Goal: Information Seeking & Learning: Learn about a topic

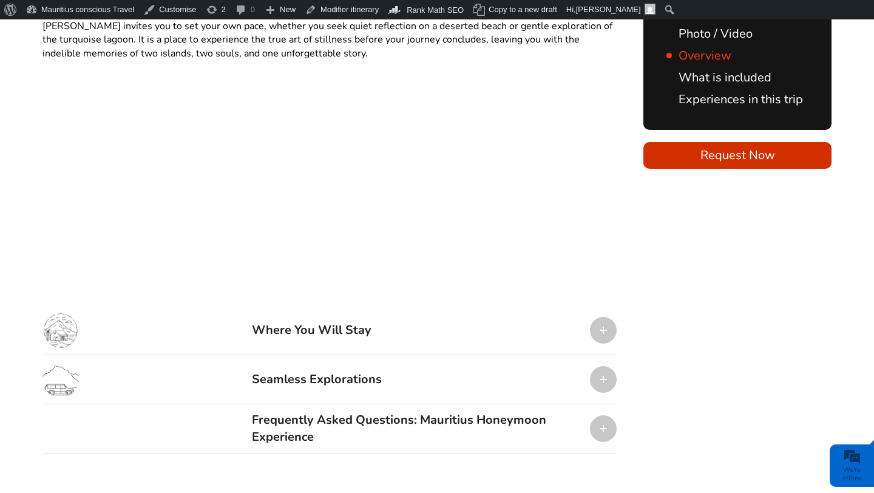
scroll to position [1448, 0]
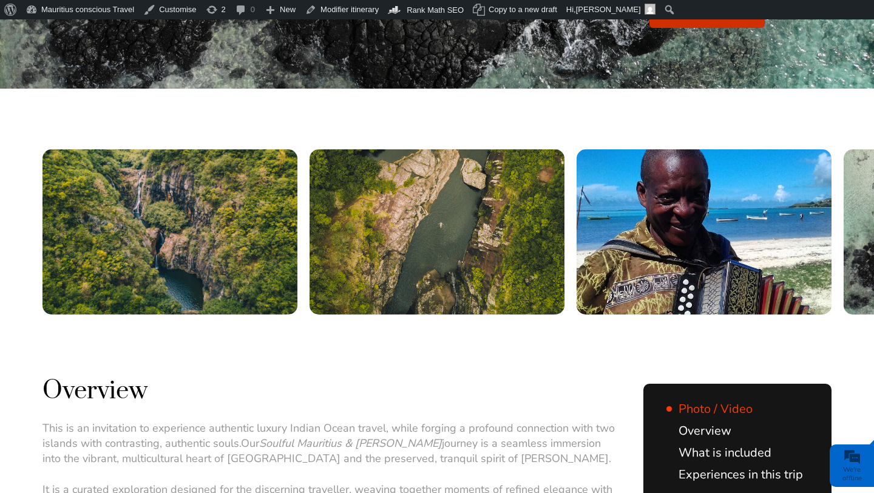
scroll to position [305, 0]
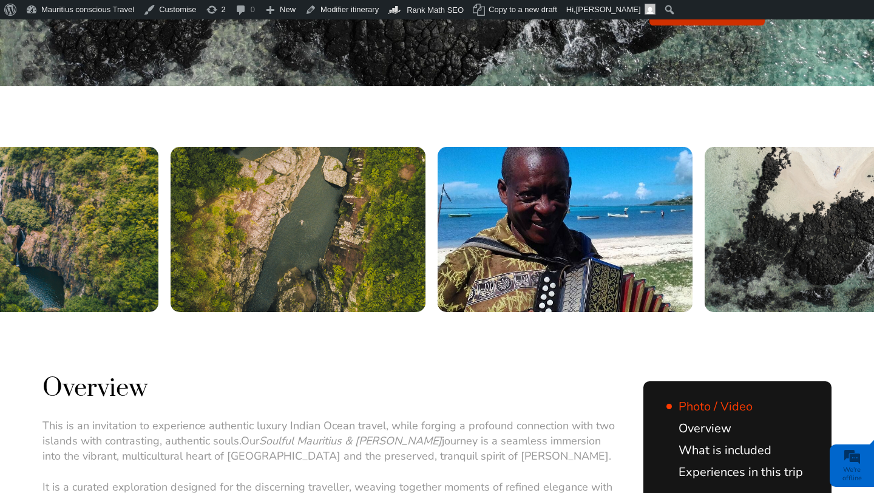
drag, startPoint x: 653, startPoint y: 247, endPoint x: 497, endPoint y: 253, distance: 155.4
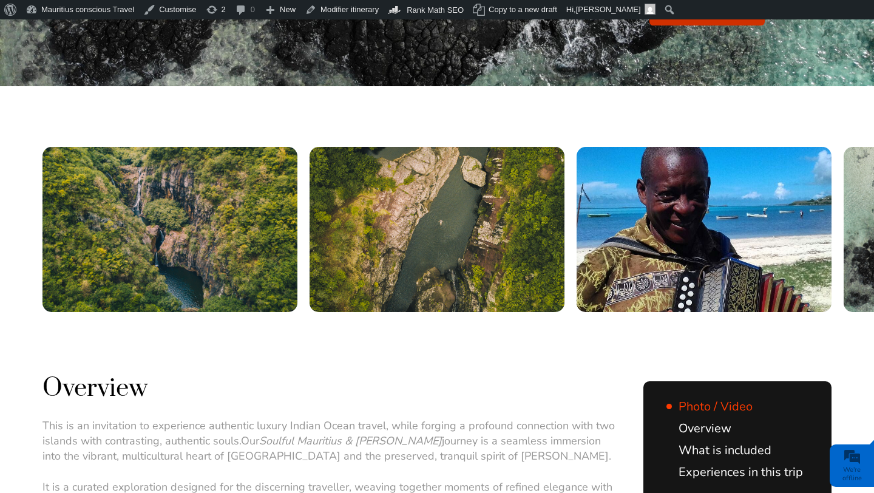
drag, startPoint x: 601, startPoint y: 219, endPoint x: 438, endPoint y: 231, distance: 163.6
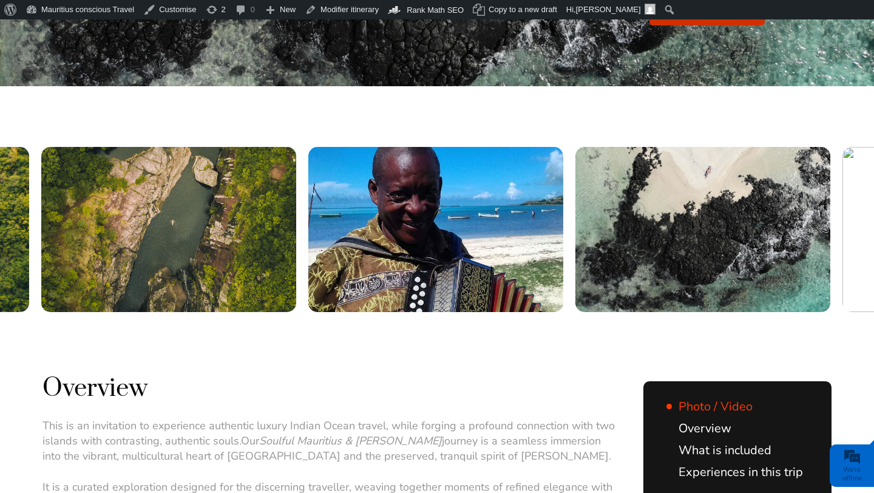
drag, startPoint x: 650, startPoint y: 207, endPoint x: 379, endPoint y: 214, distance: 271.2
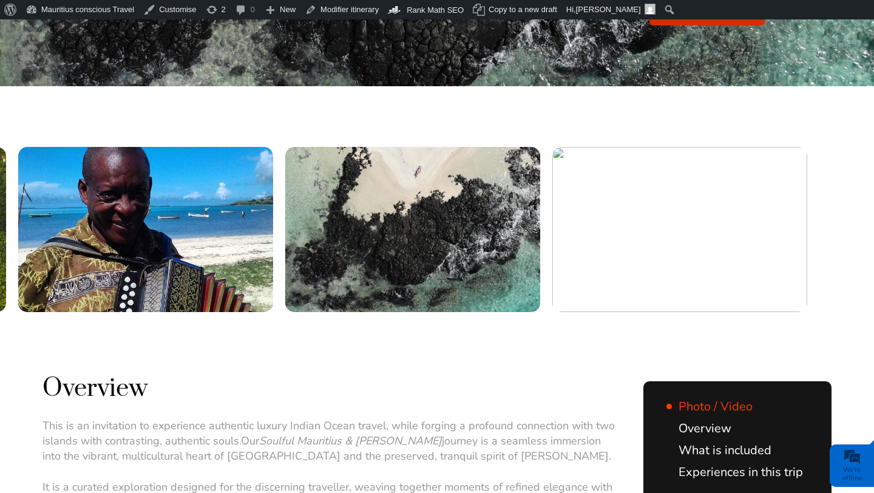
drag, startPoint x: 506, startPoint y: 199, endPoint x: 389, endPoint y: 201, distance: 116.5
click at [389, 201] on img at bounding box center [412, 229] width 255 height 165
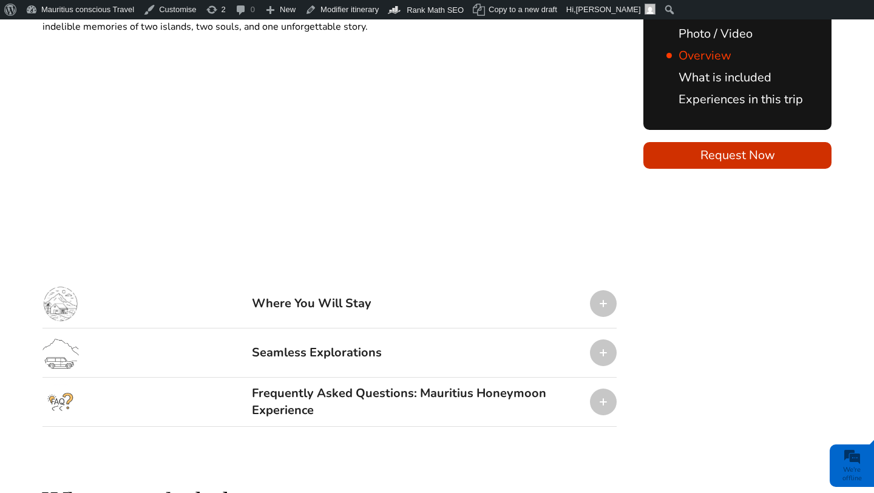
scroll to position [1475, 0]
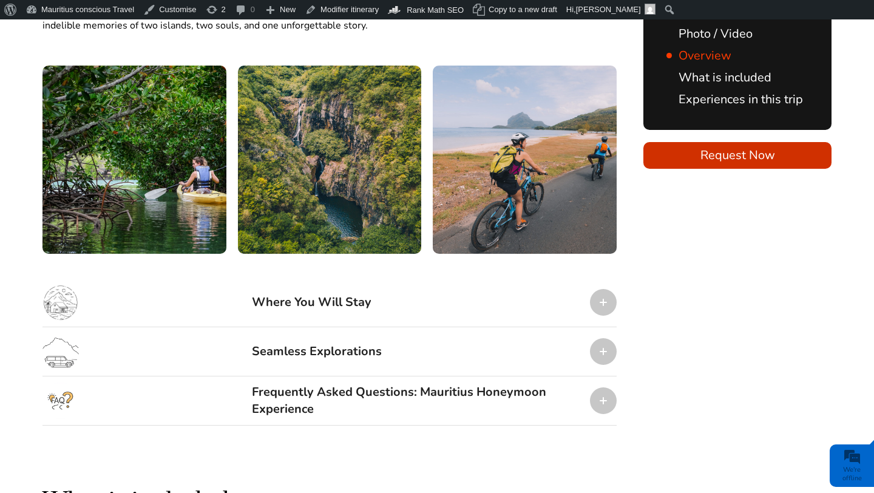
click at [385, 278] on div "Where You Will Stay" at bounding box center [329, 302] width 574 height 49
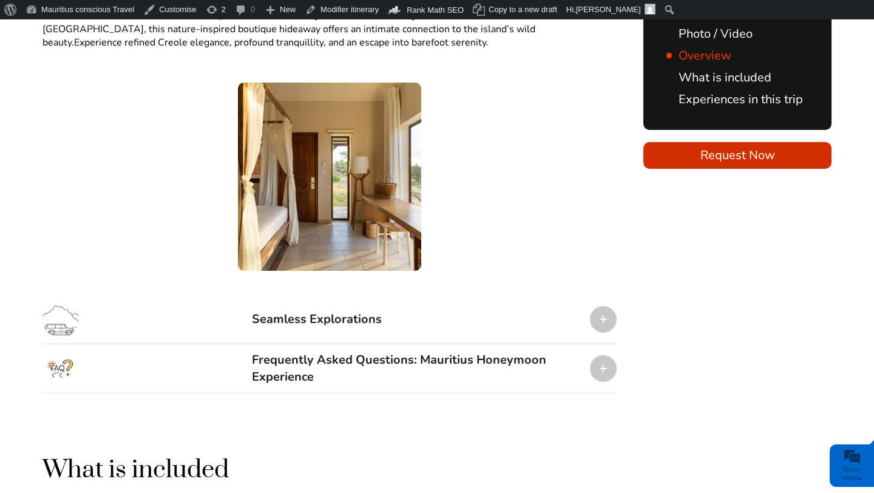
scroll to position [1918, 0]
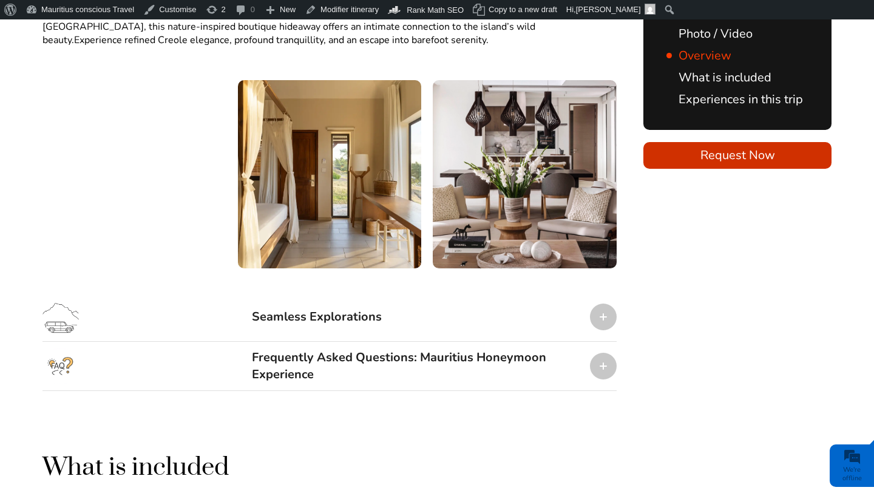
click at [438, 292] on div "Seamless Explorations" at bounding box center [329, 316] width 574 height 49
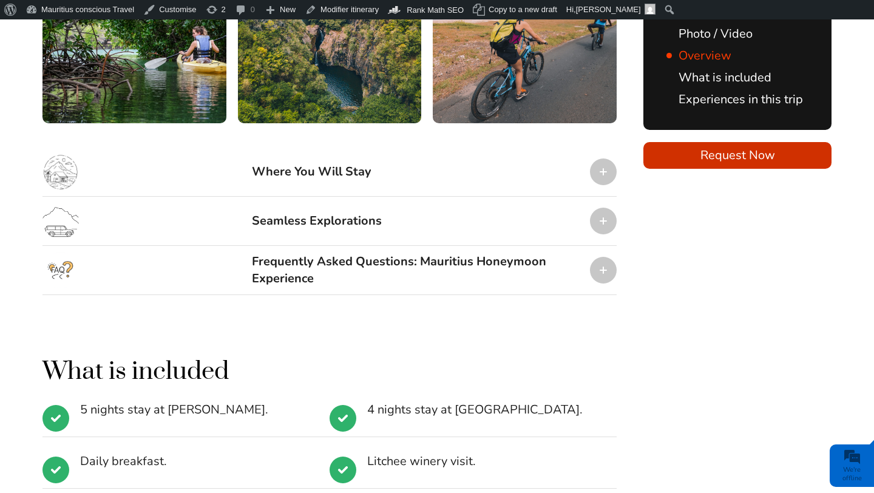
scroll to position [1608, 0]
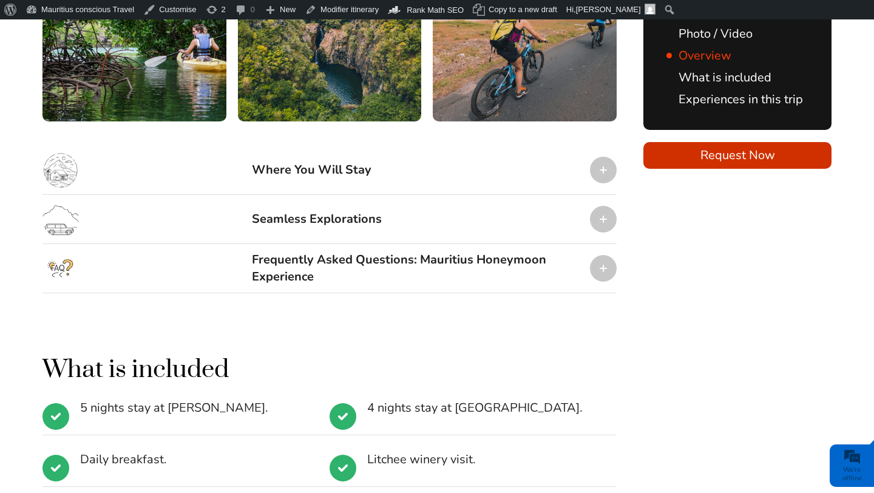
click at [605, 157] on div at bounding box center [603, 170] width 27 height 27
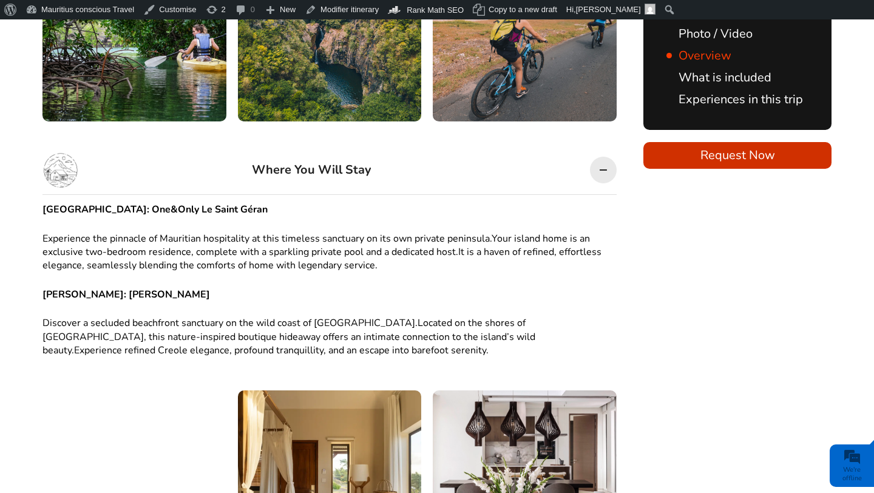
scroll to position [0, 0]
click at [605, 157] on div at bounding box center [603, 170] width 27 height 27
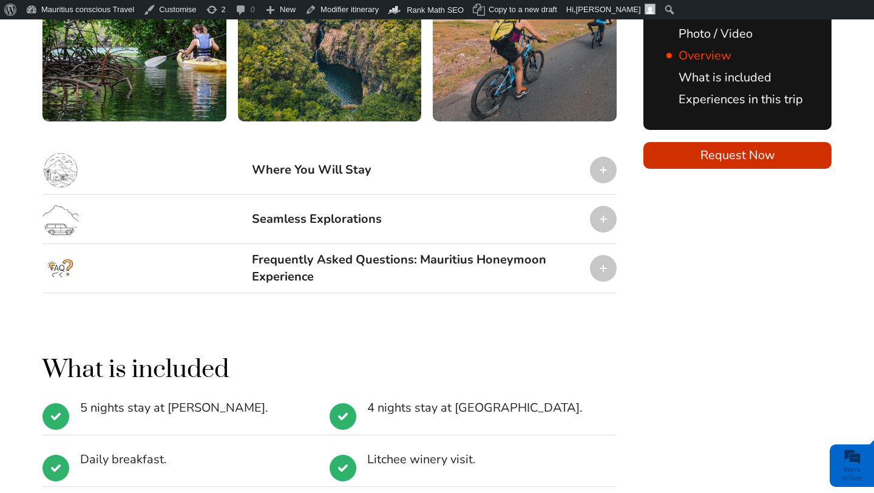
click at [603, 255] on div at bounding box center [603, 268] width 27 height 27
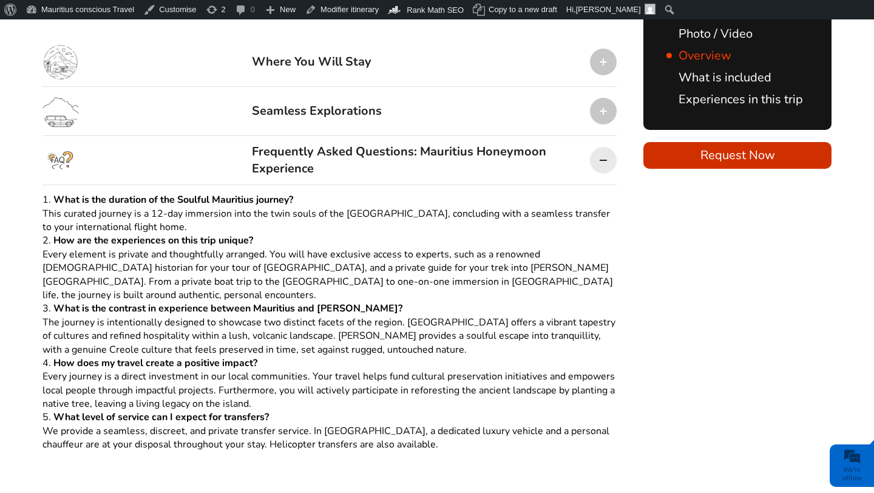
scroll to position [1717, 0]
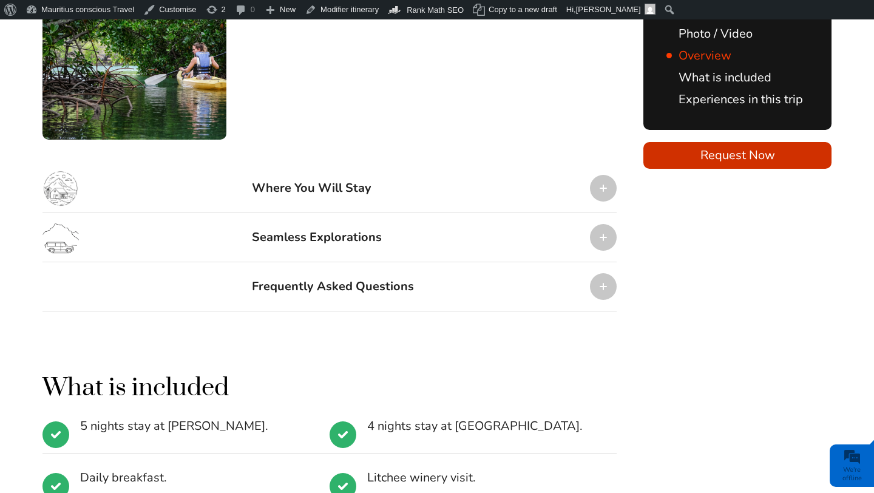
scroll to position [1578, 0]
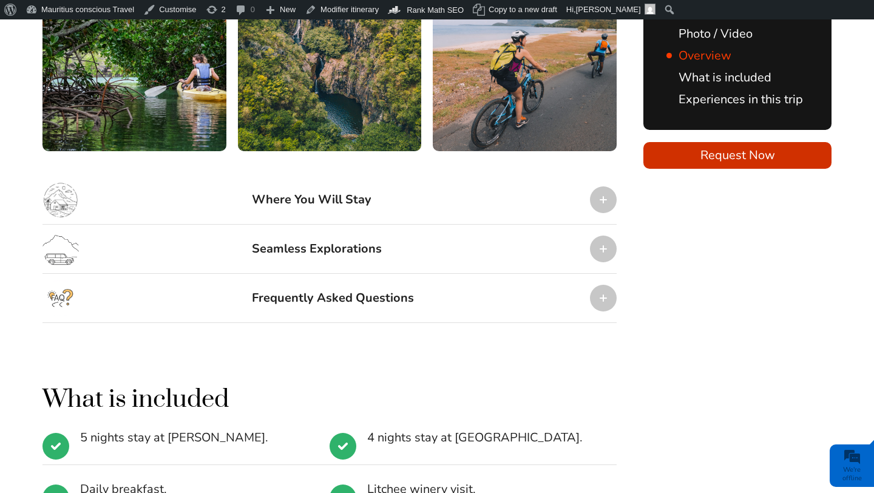
click at [542, 274] on div "Frequently Asked Questions" at bounding box center [329, 298] width 574 height 49
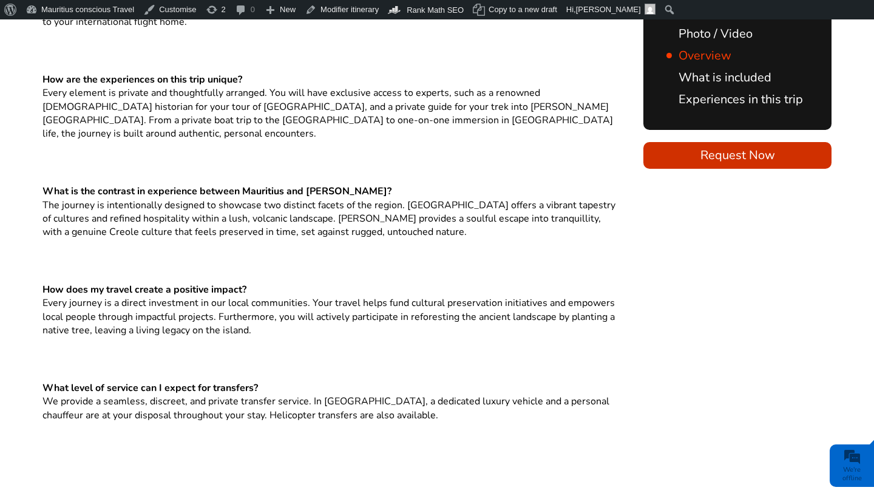
scroll to position [0, 0]
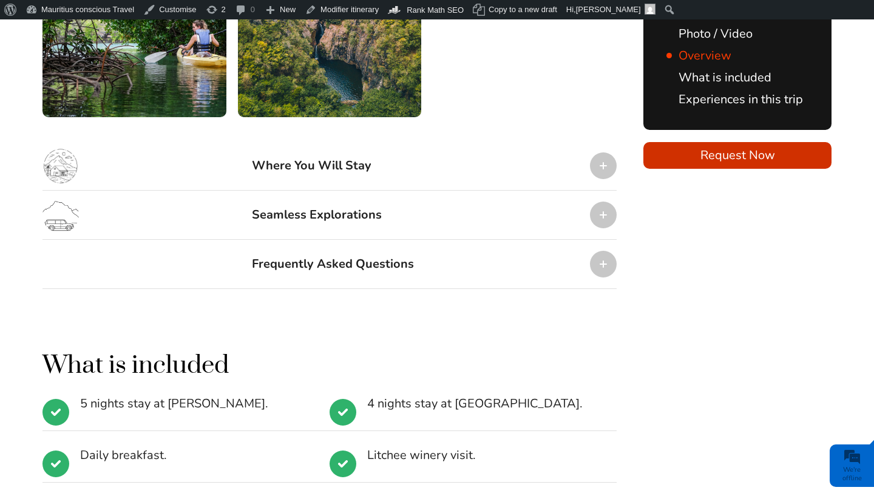
scroll to position [1615, 0]
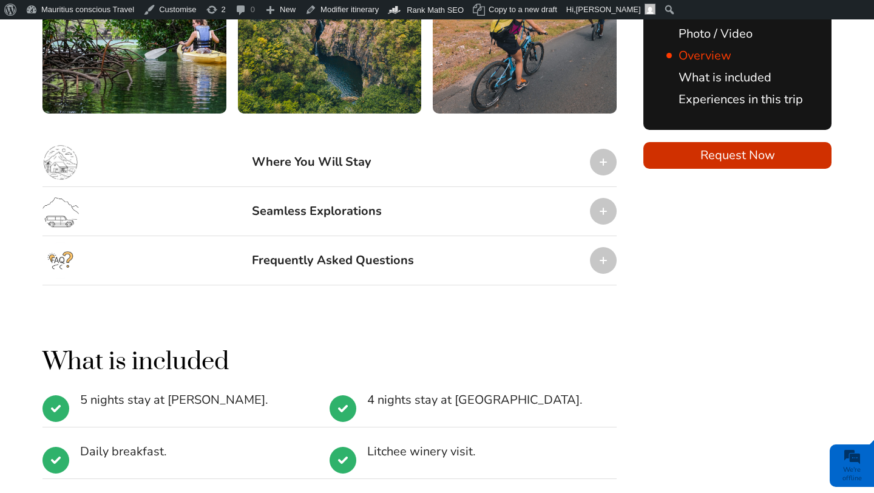
click at [434, 236] on div "Frequently Asked Questions" at bounding box center [329, 260] width 574 height 49
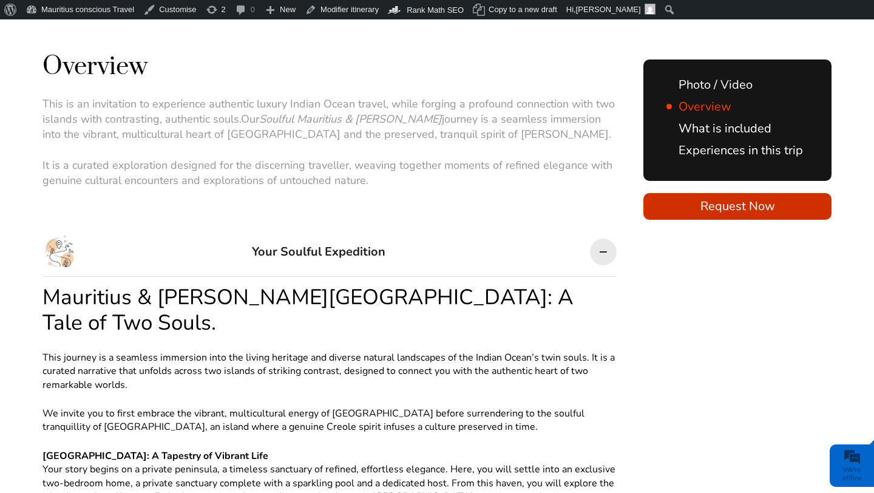
scroll to position [625, 0]
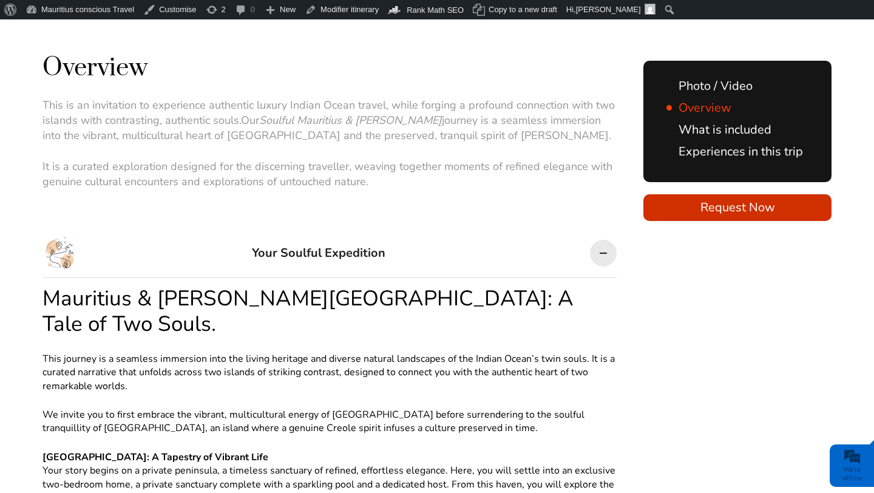
click at [598, 240] on div at bounding box center [603, 253] width 27 height 27
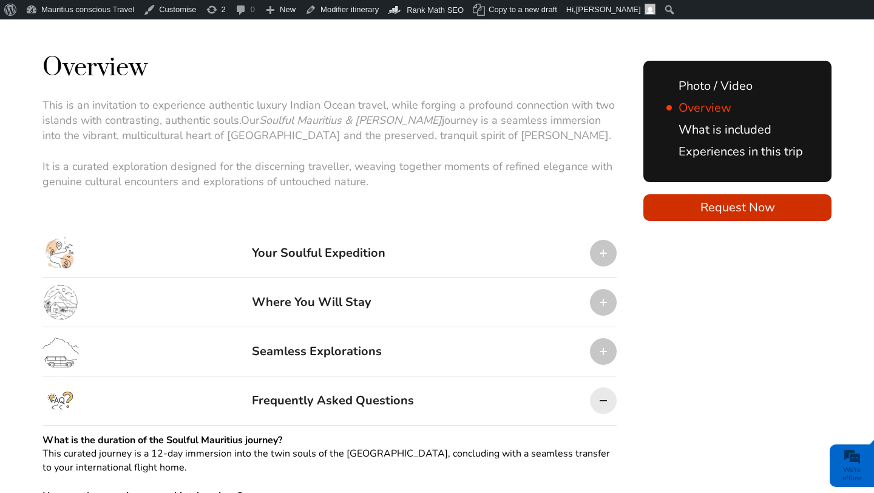
click at [603, 387] on div at bounding box center [603, 400] width 27 height 27
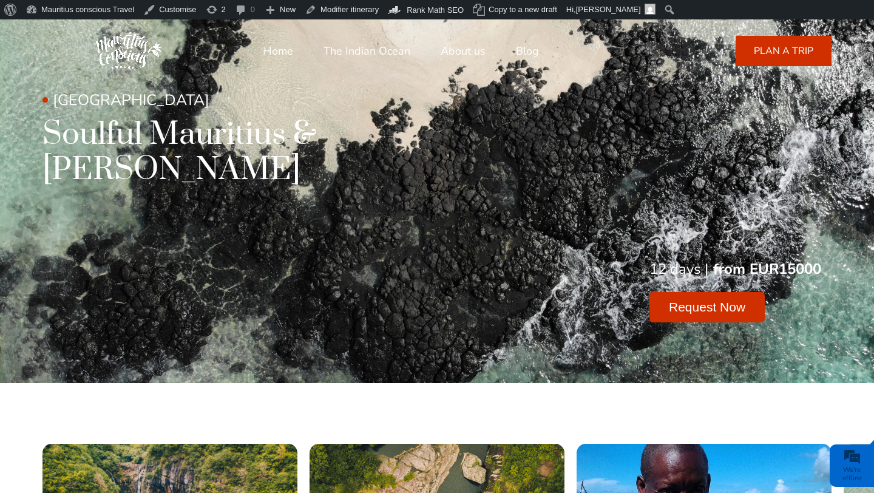
scroll to position [0, 0]
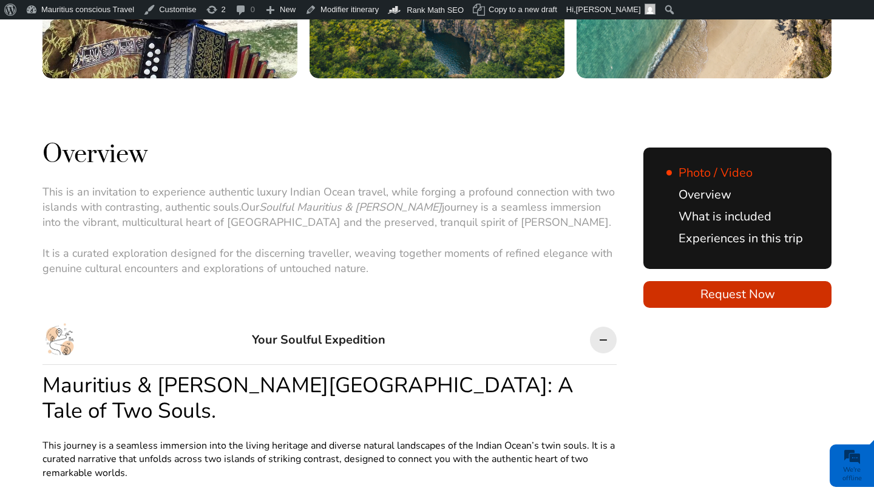
scroll to position [540, 0]
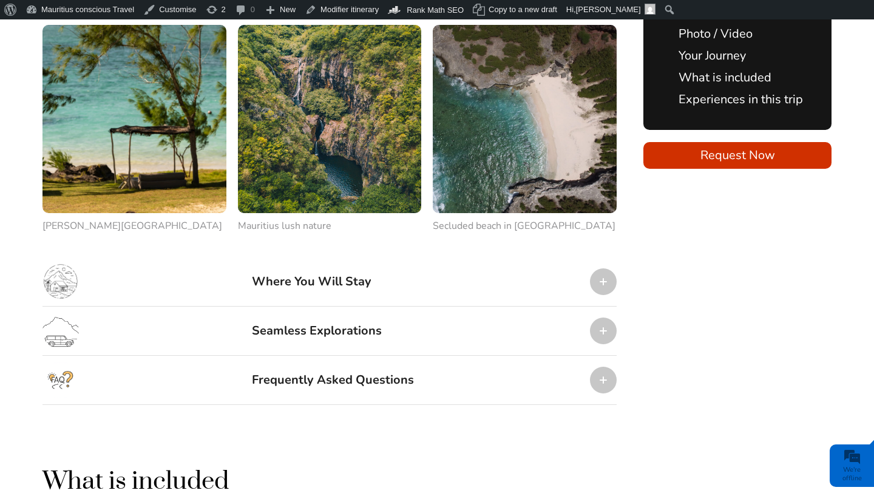
scroll to position [1518, 0]
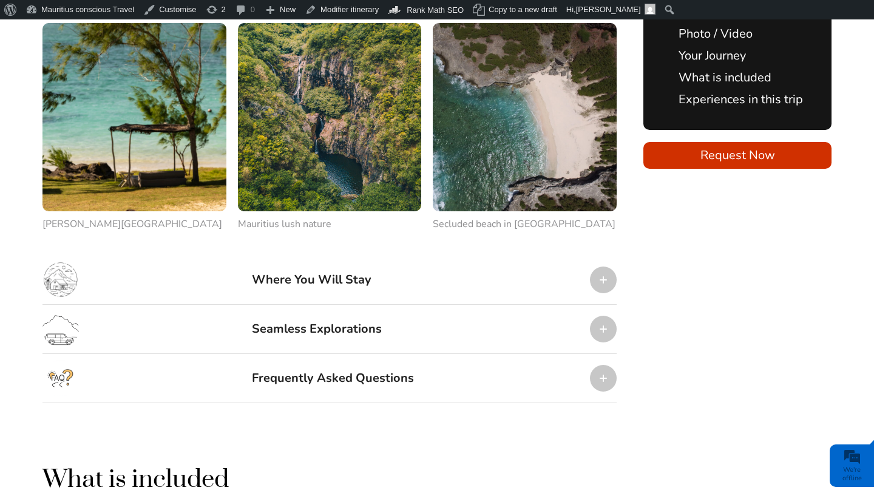
click at [613, 266] on div at bounding box center [603, 279] width 27 height 27
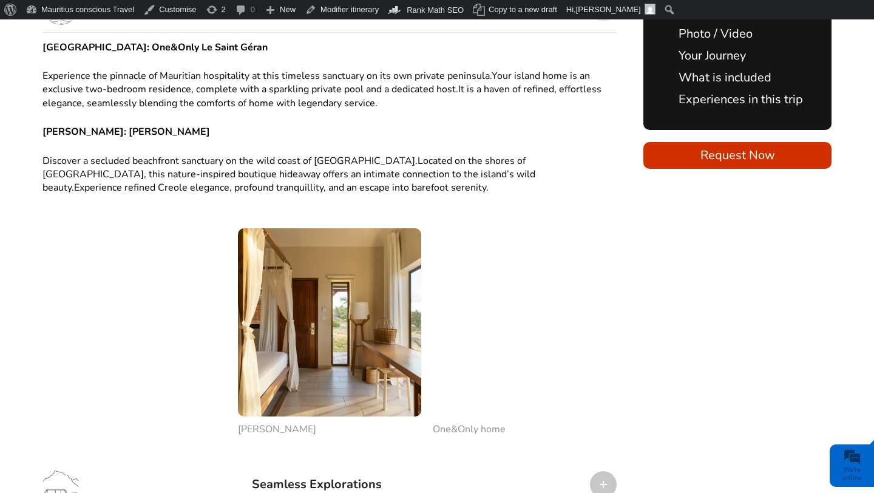
scroll to position [1792, 0]
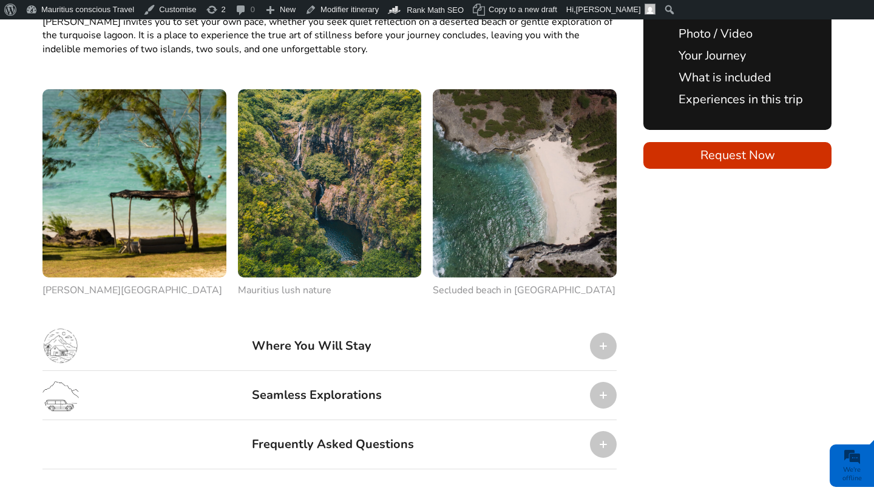
scroll to position [1450, 0]
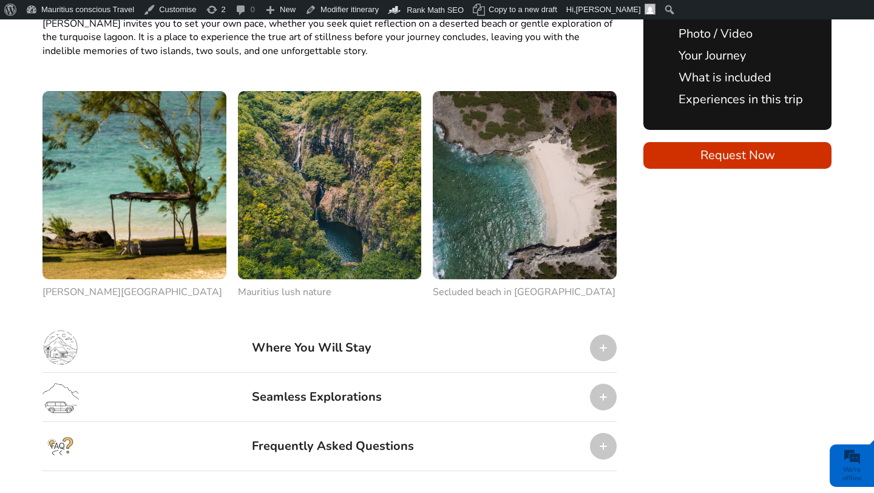
click at [610, 334] on div at bounding box center [603, 347] width 27 height 27
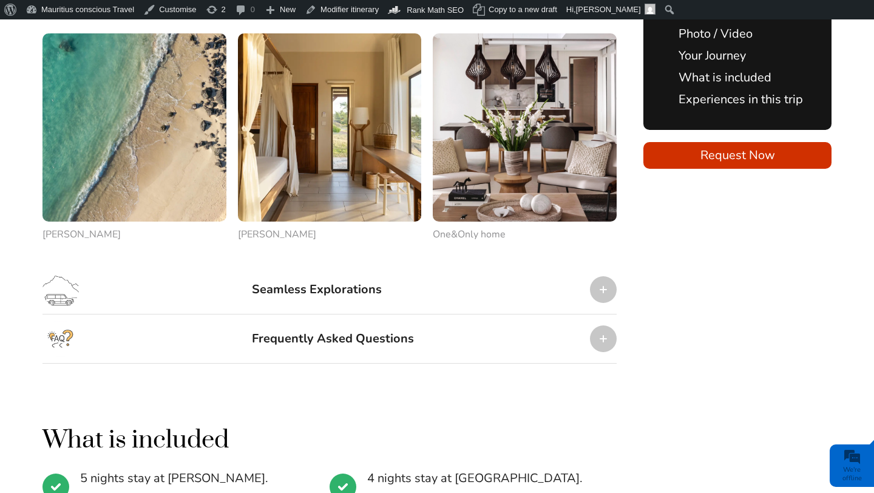
scroll to position [1991, 0]
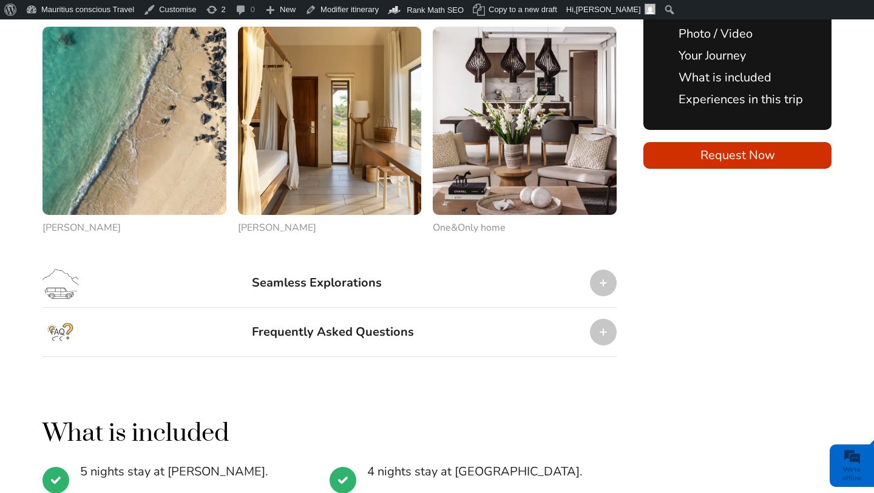
click at [601, 269] on div at bounding box center [603, 282] width 27 height 27
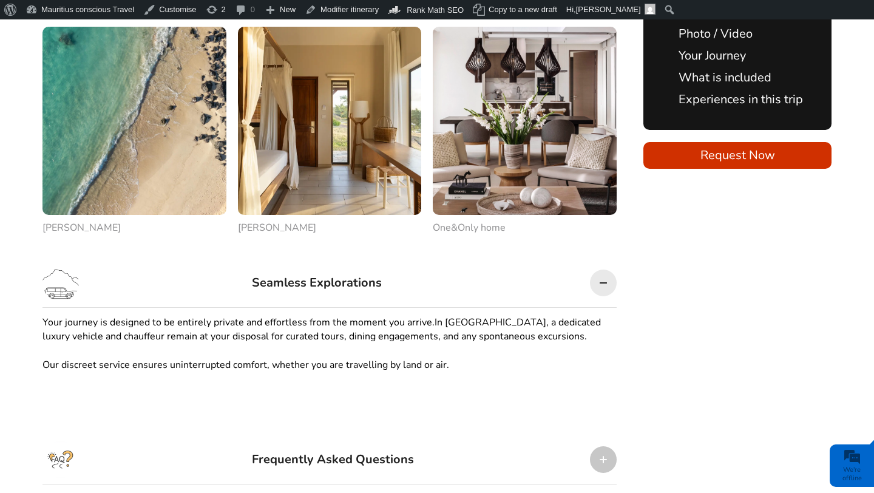
click at [601, 269] on div at bounding box center [603, 282] width 27 height 27
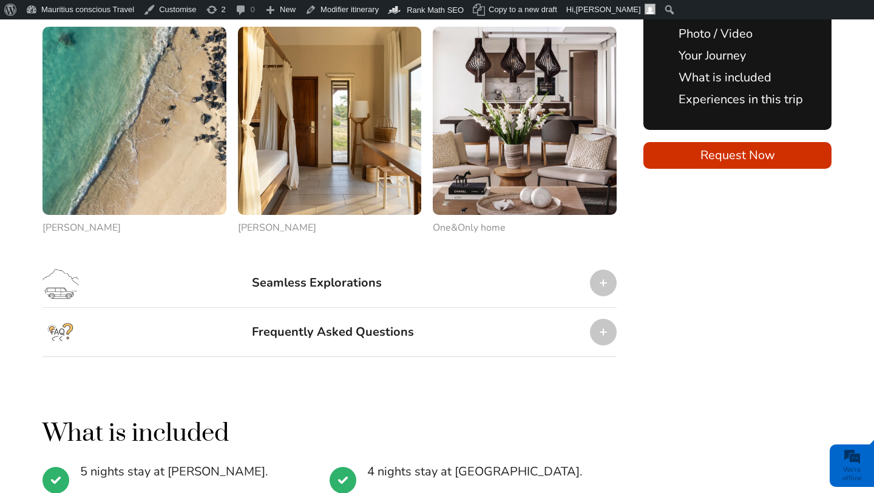
click at [601, 318] on div at bounding box center [603, 331] width 27 height 27
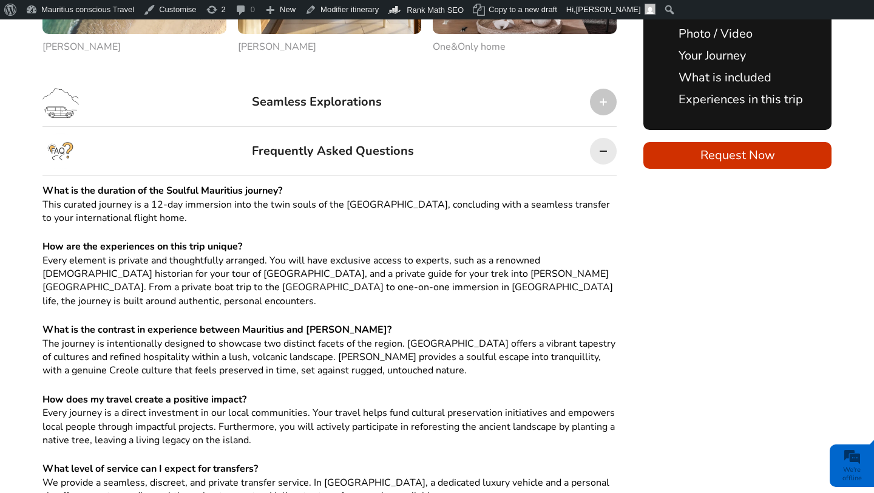
scroll to position [2115, 0]
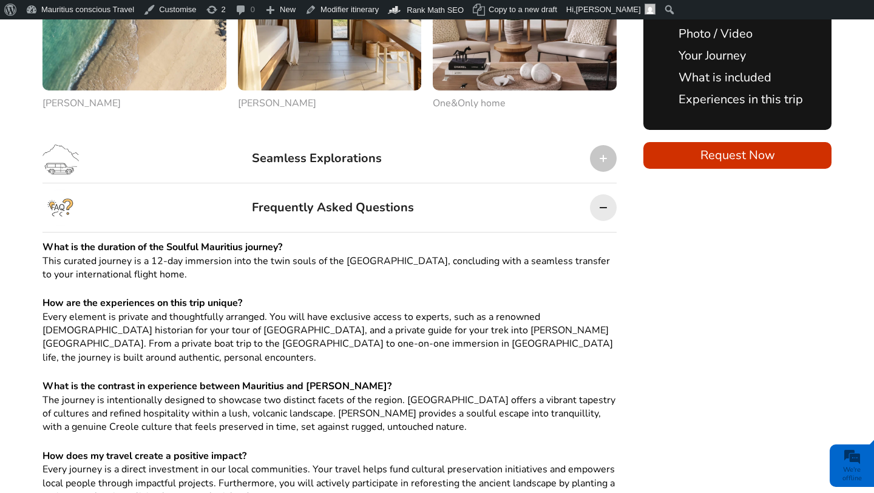
click at [604, 194] on div at bounding box center [603, 207] width 27 height 27
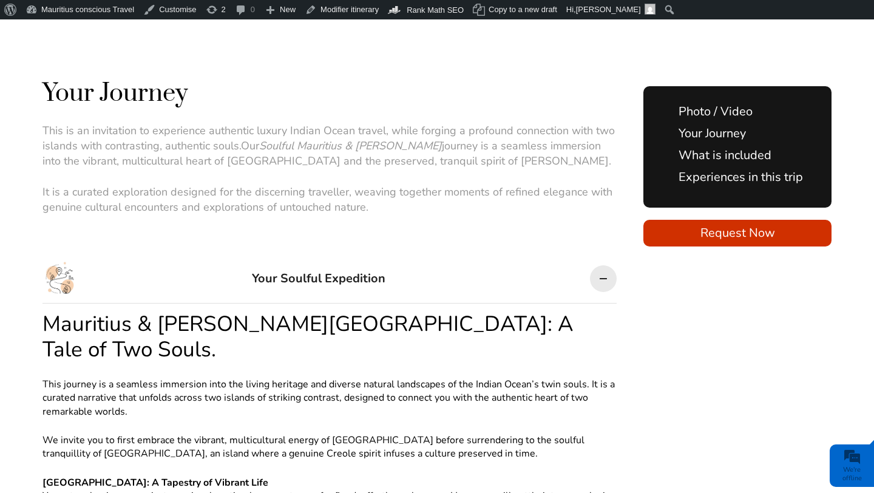
scroll to position [604, 0]
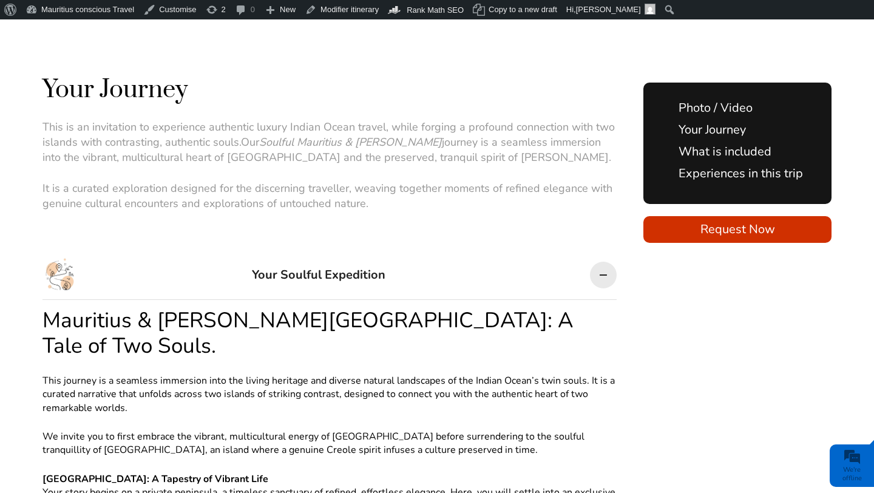
click at [604, 261] on div at bounding box center [603, 274] width 27 height 27
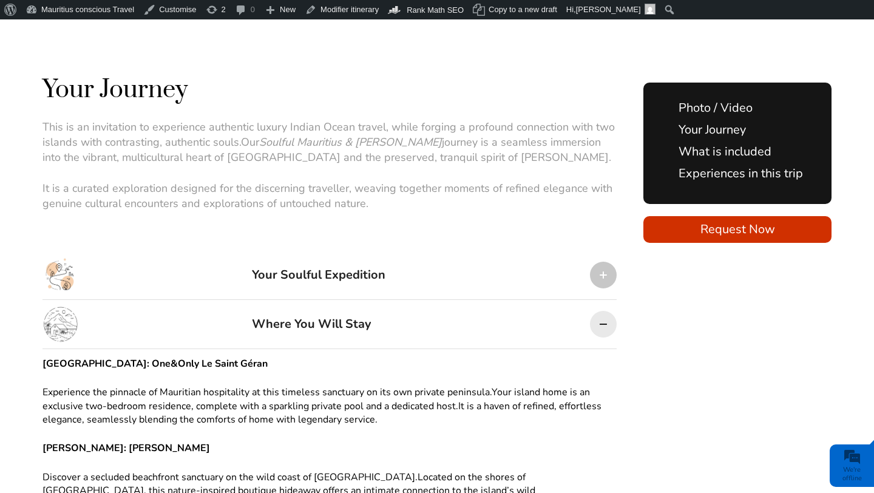
click at [603, 311] on div at bounding box center [603, 324] width 27 height 27
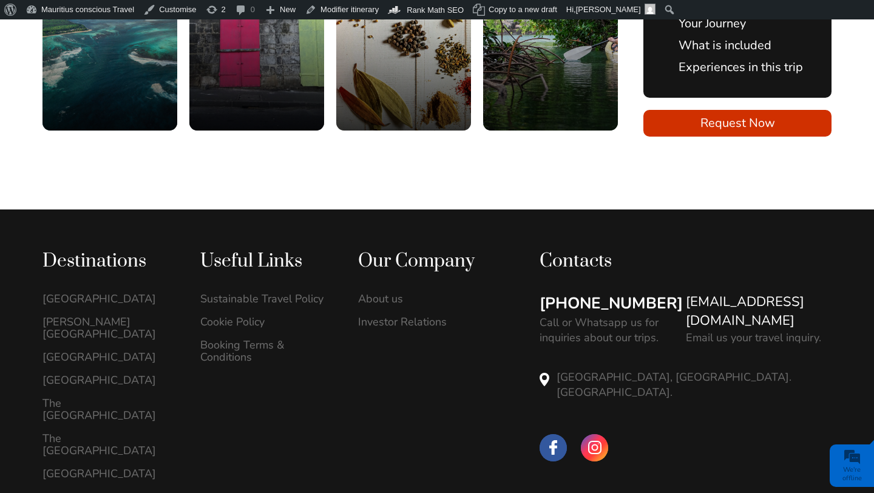
scroll to position [1712, 0]
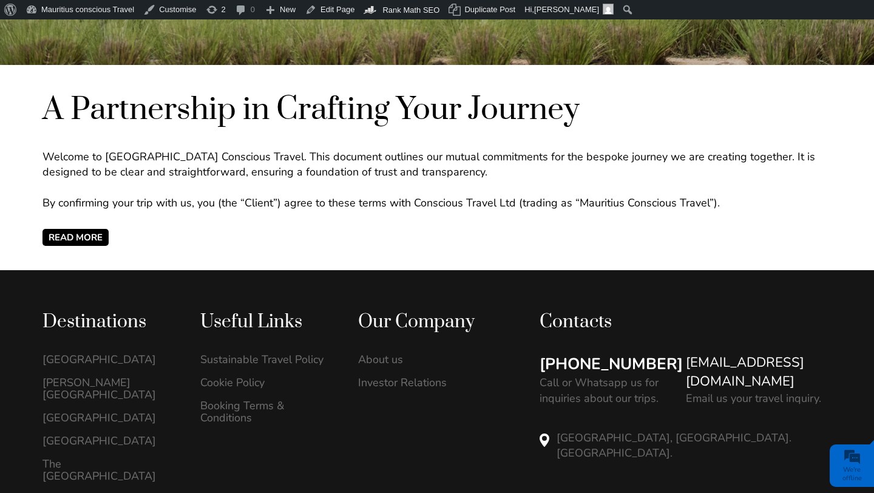
click at [93, 236] on span "READ MORE" at bounding box center [75, 237] width 66 height 17
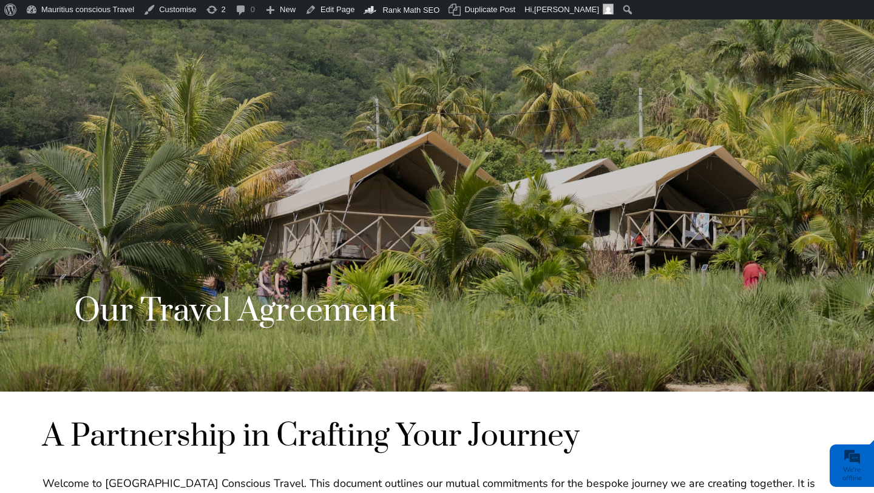
scroll to position [117, 0]
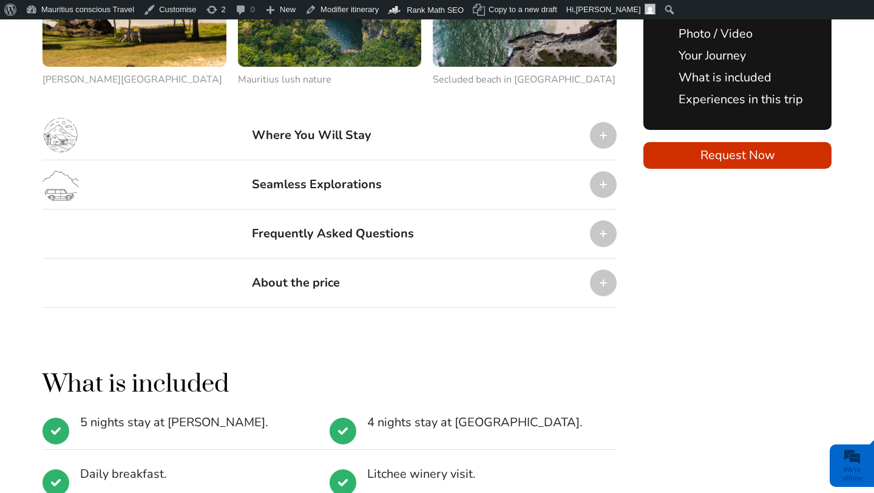
scroll to position [1667, 0]
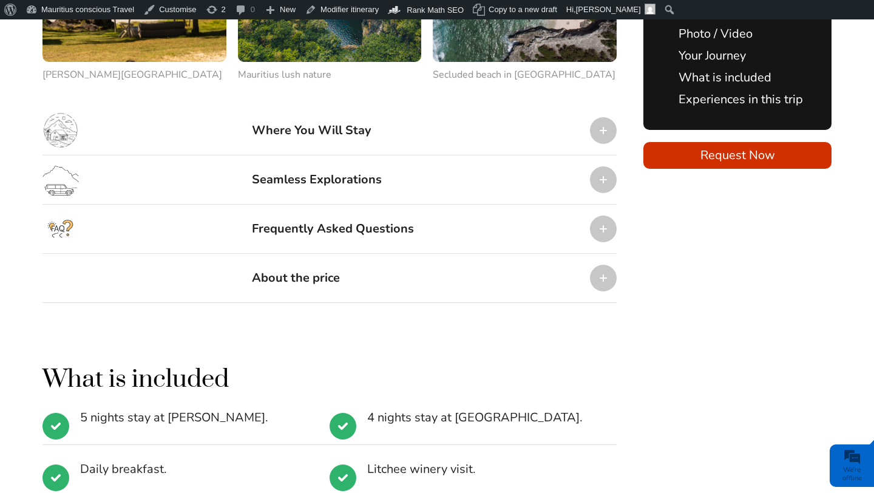
click at [599, 264] on div at bounding box center [603, 277] width 27 height 27
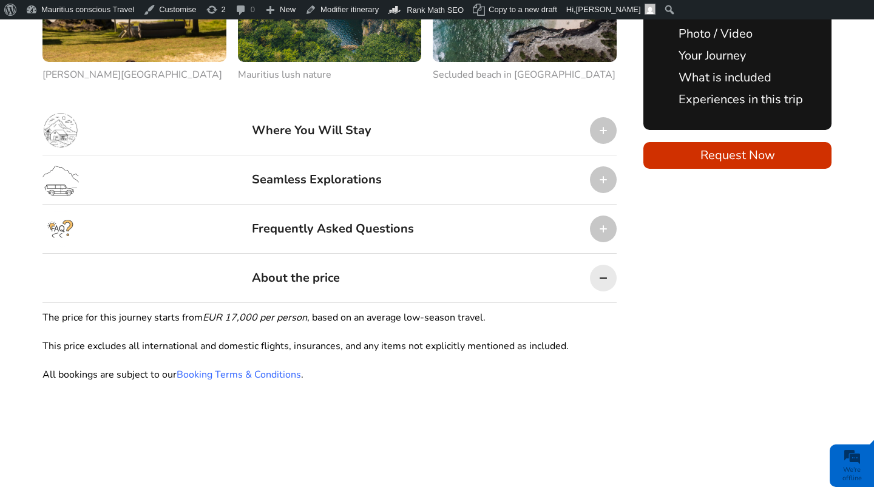
scroll to position [0, 0]
click at [599, 264] on div at bounding box center [603, 277] width 27 height 27
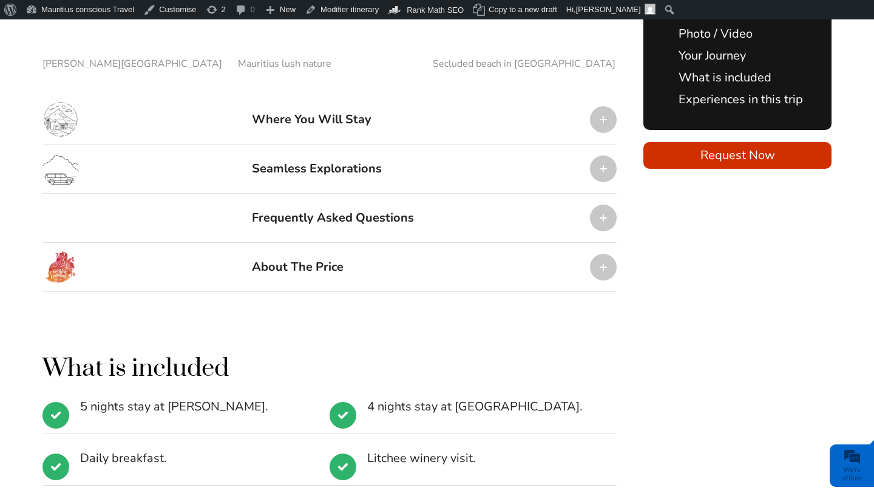
scroll to position [1676, 0]
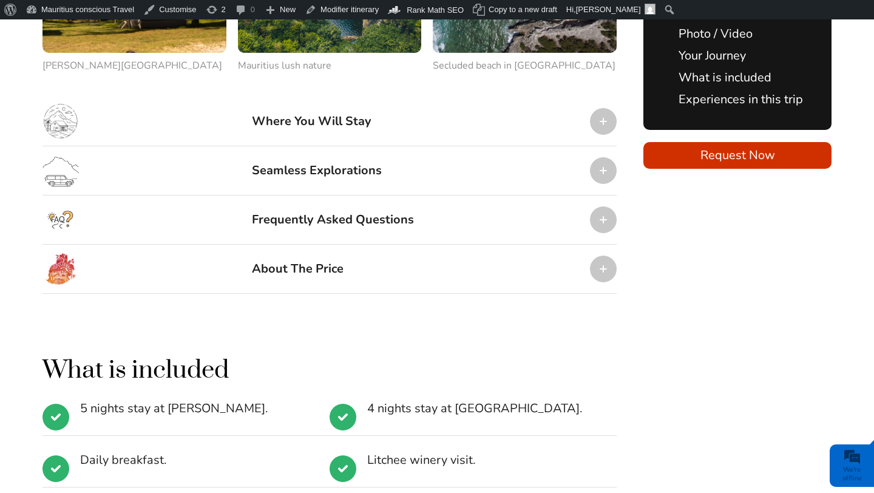
click at [599, 255] on div at bounding box center [603, 268] width 27 height 27
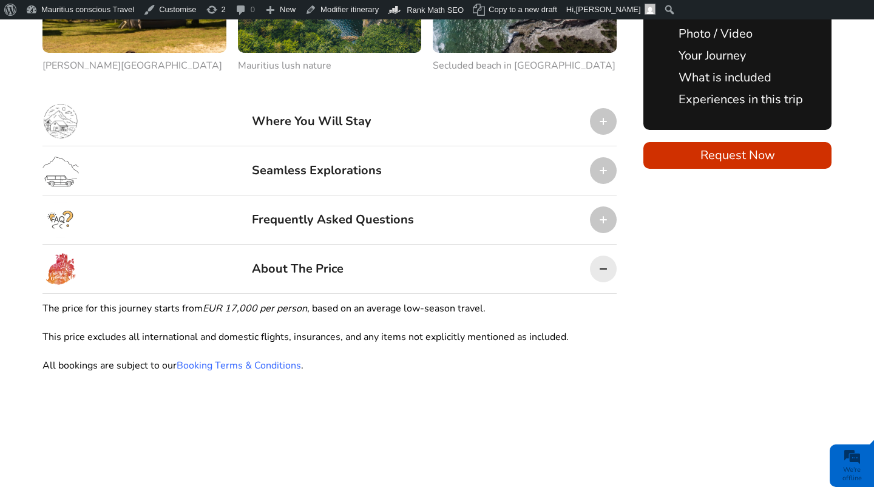
scroll to position [0, 0]
click at [603, 255] on div at bounding box center [603, 268] width 27 height 27
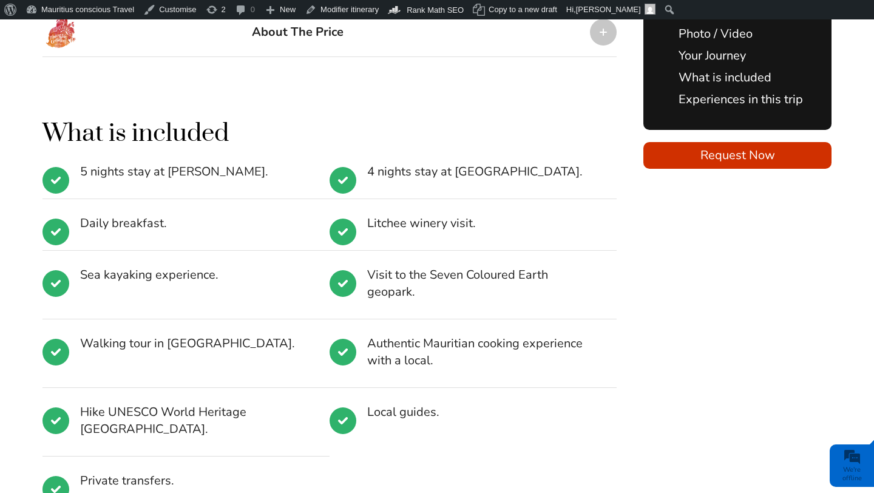
scroll to position [1915, 0]
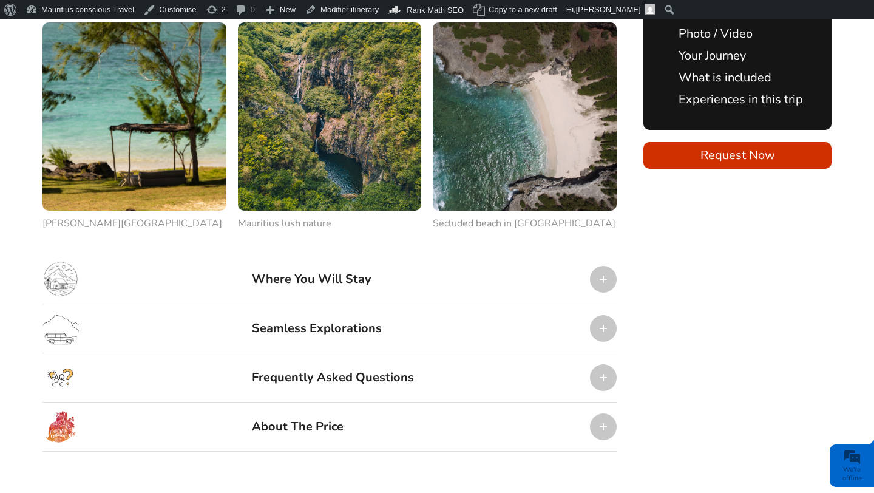
click at [610, 413] on div at bounding box center [603, 426] width 27 height 27
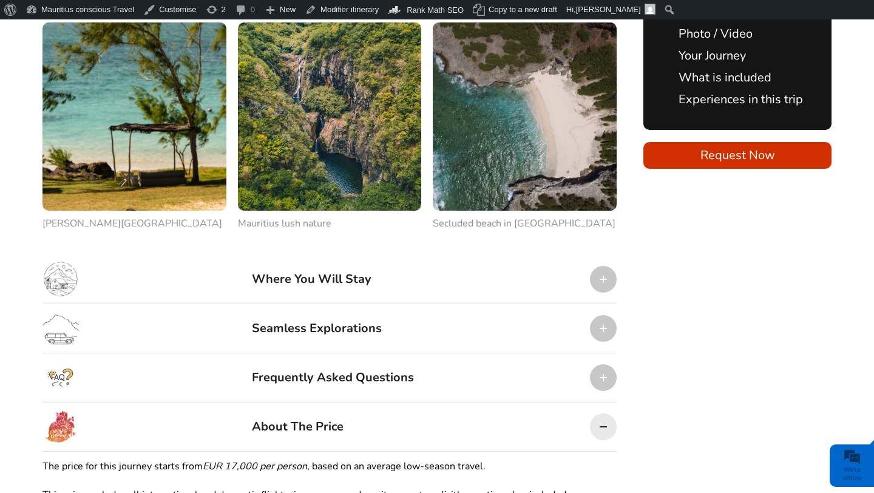
click at [610, 413] on div at bounding box center [603, 426] width 27 height 27
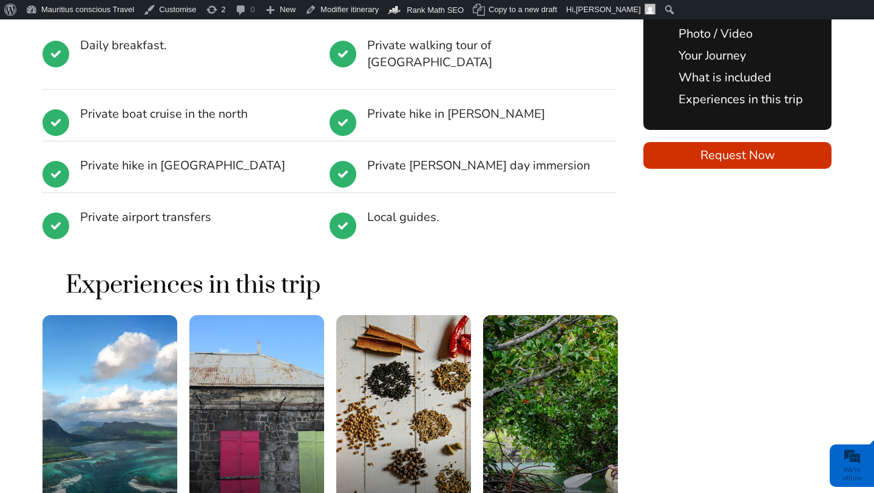
scroll to position [2111, 0]
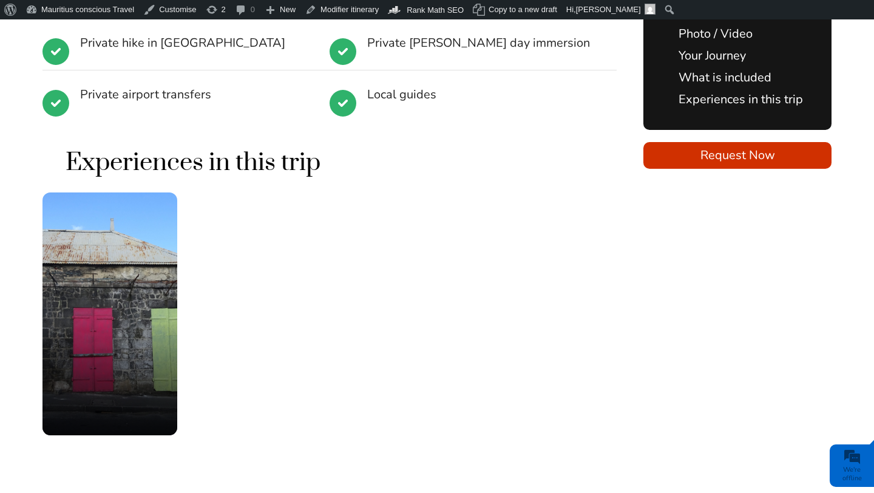
scroll to position [2241, 0]
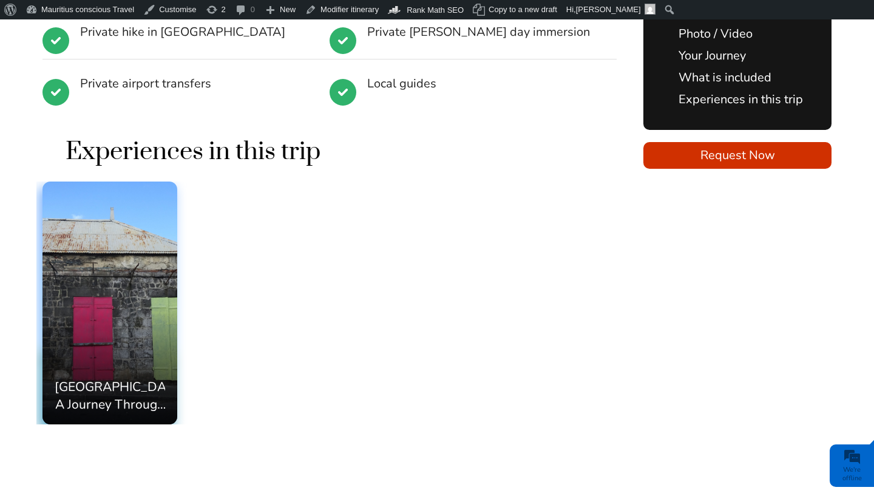
click at [115, 243] on div "[GEOGRAPHIC_DATA]: A Journey Through History, Flavors and Culture." at bounding box center [109, 302] width 135 height 243
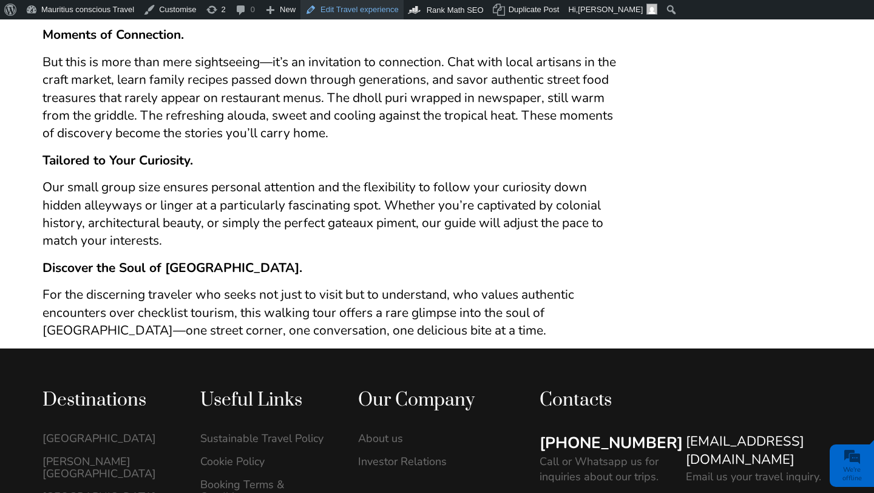
click at [333, 10] on link "Edit Travel experience" at bounding box center [351, 9] width 103 height 19
